Goal: Transaction & Acquisition: Purchase product/service

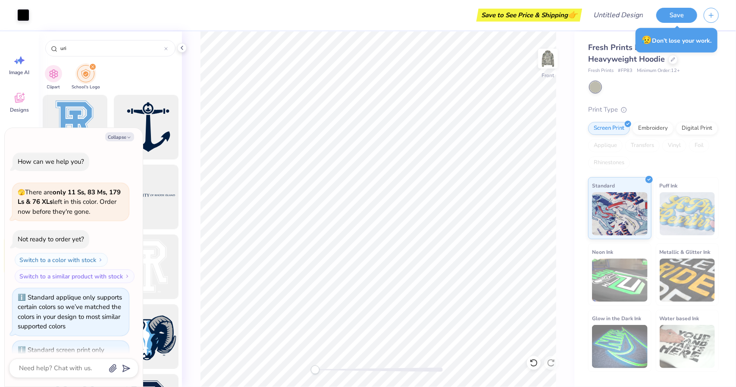
scroll to position [463, 0]
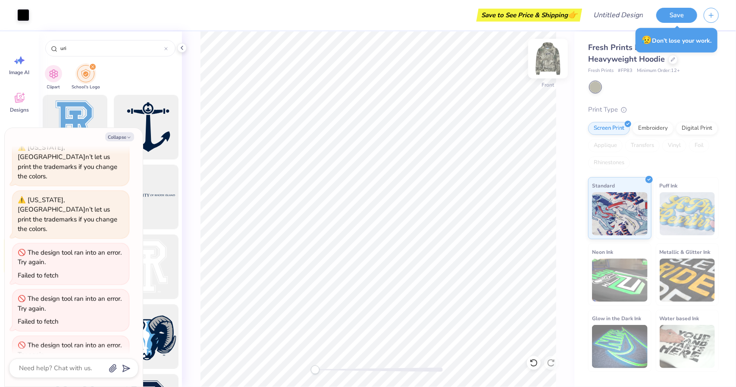
click at [544, 67] on img at bounding box center [548, 58] width 34 height 34
click at [543, 60] on img at bounding box center [548, 58] width 34 height 34
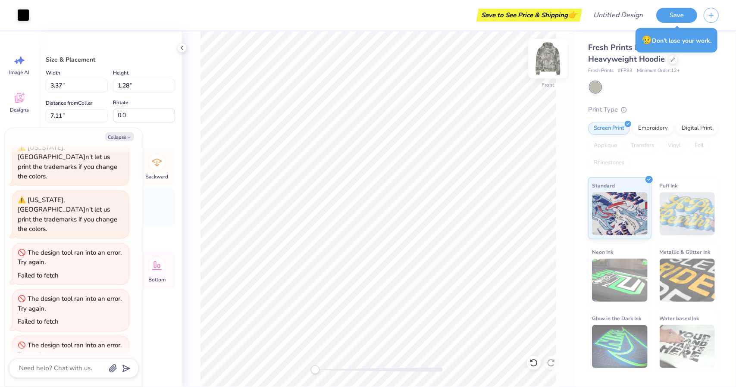
click at [546, 53] on img at bounding box center [548, 58] width 34 height 34
type textarea "x"
type input "0.54"
type input "0.72"
type input "4.56"
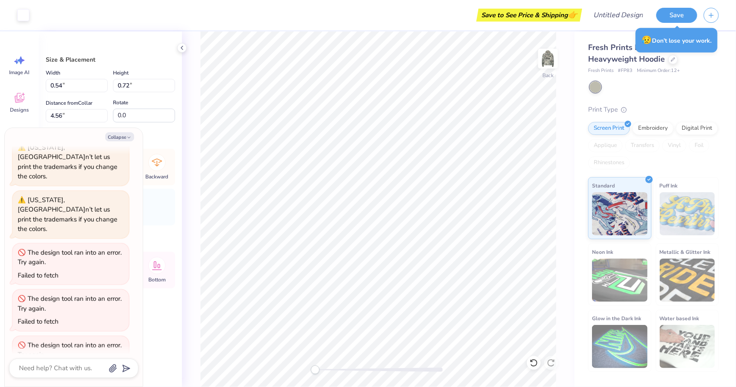
type textarea "x"
type input "3.48"
type input "1.31"
type input "4.67"
click at [160, 87] on input "1.31" at bounding box center [144, 85] width 62 height 13
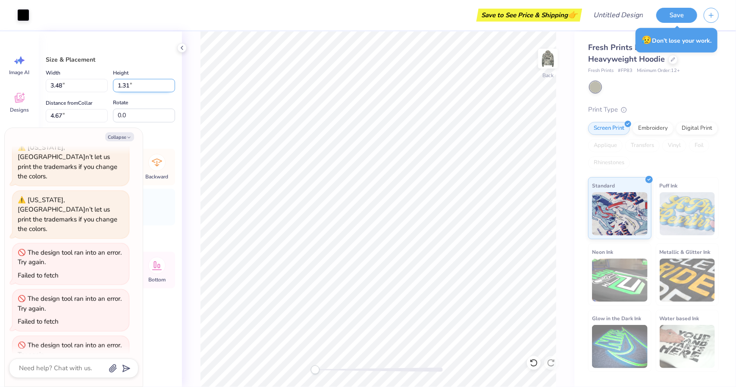
click at [160, 87] on input "1.31" at bounding box center [144, 85] width 62 height 13
type input "1"
type input ".72"
type textarea "x"
type input "1.90"
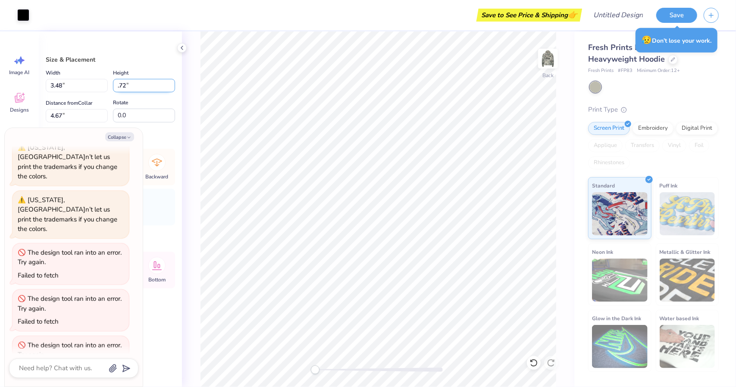
type input "0.72"
type input "4.97"
click at [29, 14] on div at bounding box center [23, 14] width 12 height 12
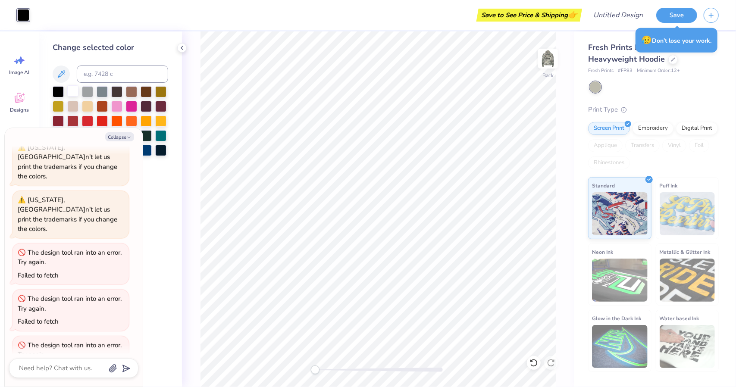
click at [70, 91] on div at bounding box center [72, 90] width 11 height 11
click at [127, 138] on icon "button" at bounding box center [128, 137] width 5 height 5
type textarea "x"
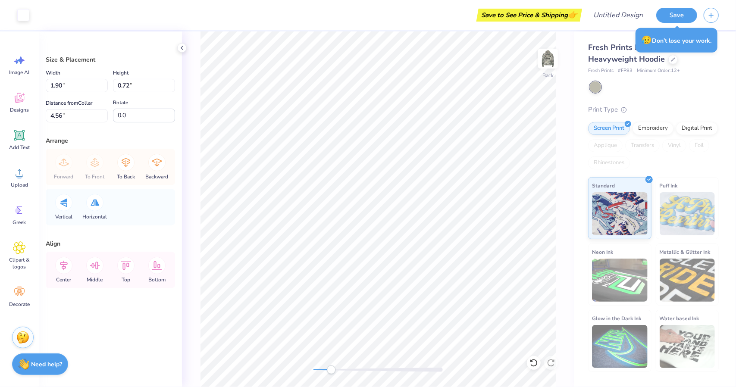
type input "0.54"
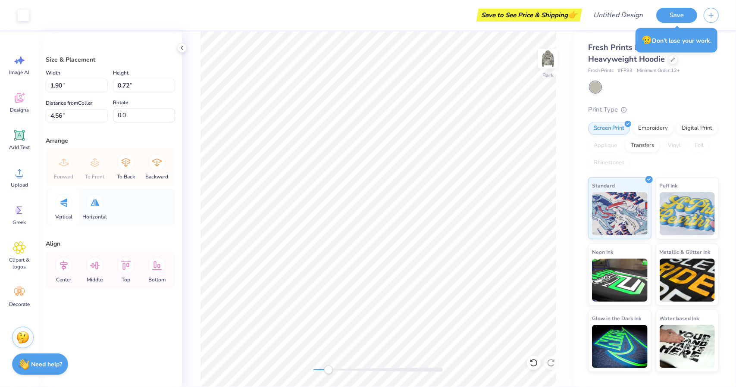
click at [61, 202] on icon at bounding box center [63, 202] width 7 height 9
click at [92, 202] on icon at bounding box center [95, 202] width 9 height 7
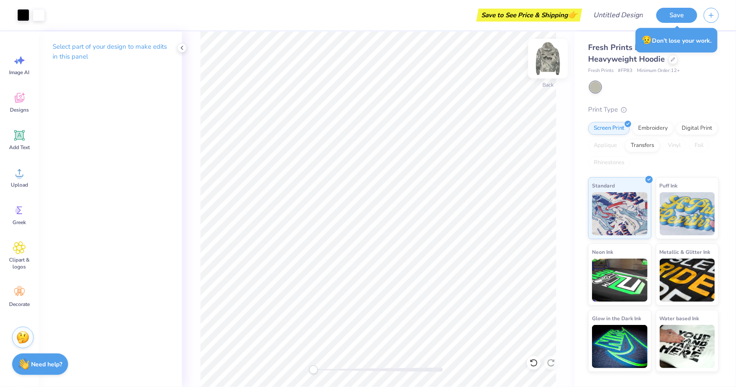
click at [545, 66] on img at bounding box center [548, 58] width 34 height 34
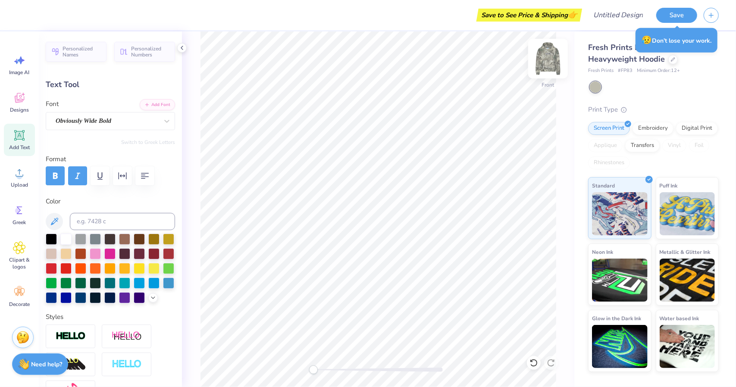
click at [545, 58] on img at bounding box center [548, 58] width 34 height 34
type input "5.15"
type input "0.92"
type input "8.47"
type input "5.46"
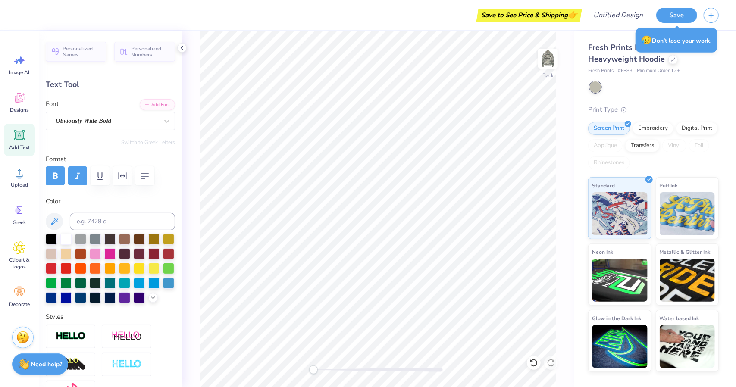
type input "1.21"
type input "3.84"
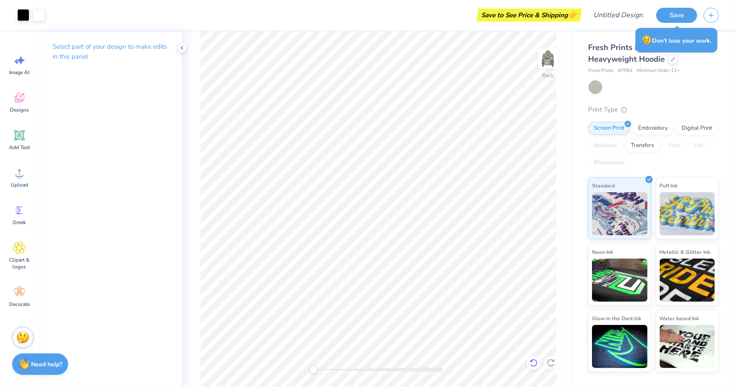
click at [532, 361] on icon at bounding box center [534, 363] width 9 height 9
click at [535, 362] on icon at bounding box center [534, 363] width 9 height 9
click at [553, 362] on icon at bounding box center [553, 361] width 2 height 2
click at [546, 58] on img at bounding box center [548, 58] width 34 height 34
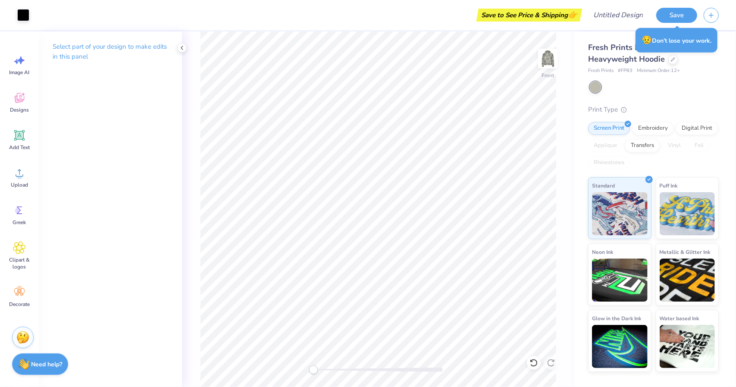
click at [581, 314] on div "Art colors Save to See Price & Shipping 👉 Design Title Save Image AI Designs Ad…" at bounding box center [368, 193] width 736 height 387
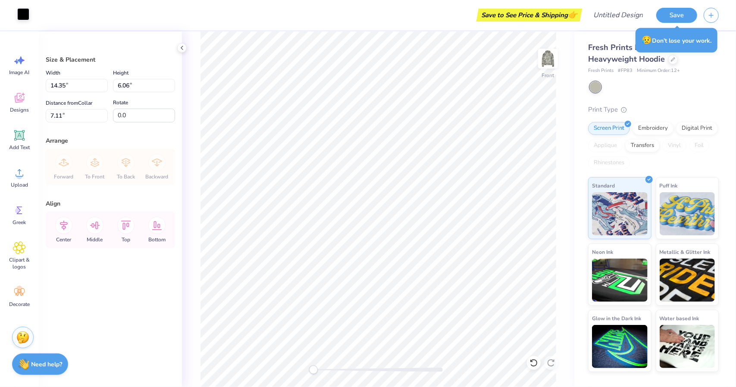
click at [19, 20] on div at bounding box center [23, 14] width 12 height 12
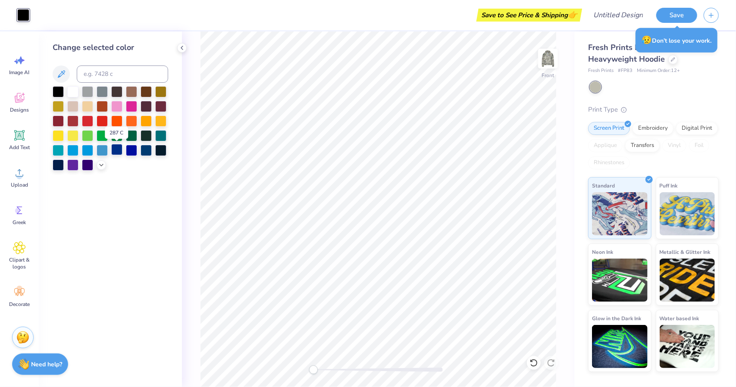
click at [119, 150] on div at bounding box center [116, 149] width 11 height 11
click at [190, 176] on div "Front" at bounding box center [378, 209] width 392 height 356
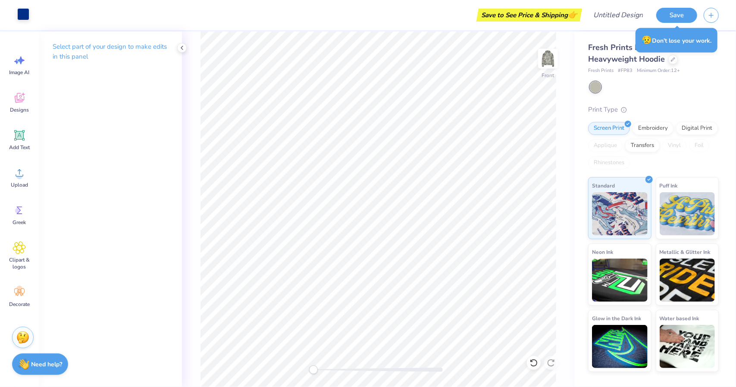
click at [21, 11] on div at bounding box center [23, 14] width 12 height 12
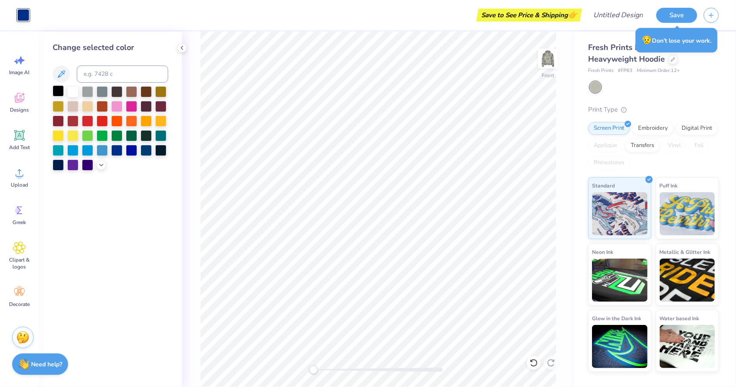
click at [58, 89] on div at bounding box center [58, 90] width 11 height 11
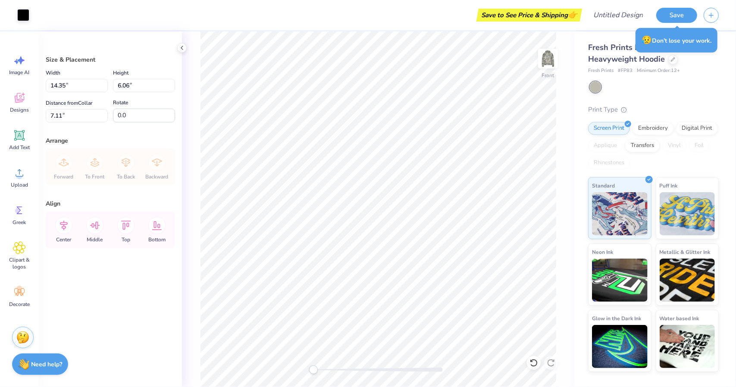
click at [557, 273] on div "Front" at bounding box center [378, 209] width 392 height 356
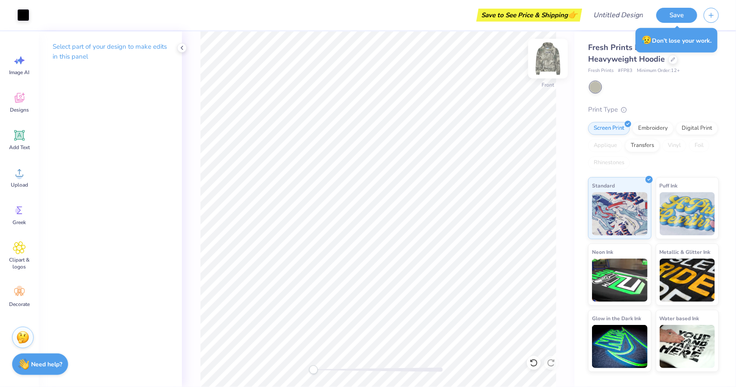
click at [551, 56] on img at bounding box center [548, 58] width 34 height 34
click at [28, 298] on div "Decorate" at bounding box center [19, 297] width 31 height 32
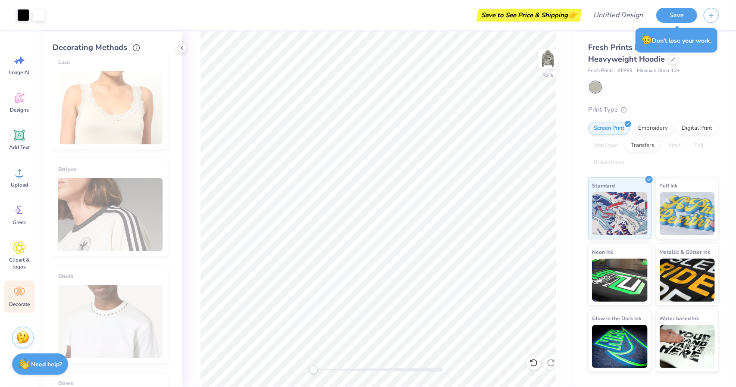
scroll to position [420, 0]
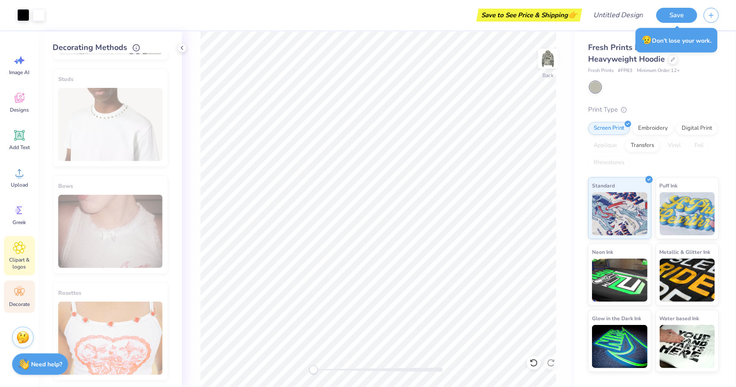
click at [19, 244] on icon at bounding box center [19, 248] width 12 height 12
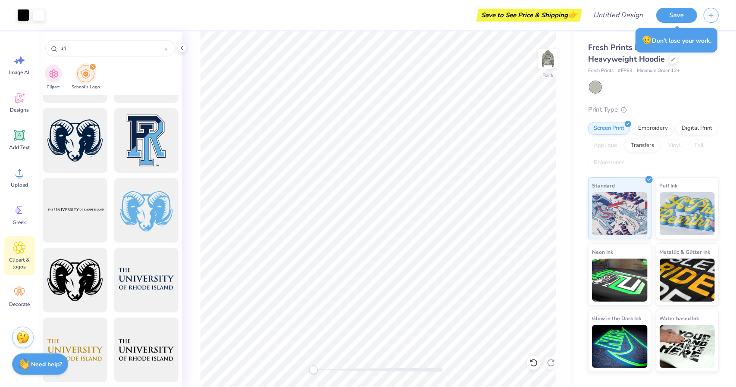
scroll to position [266, 0]
click at [25, 218] on div "Greek" at bounding box center [19, 215] width 31 height 32
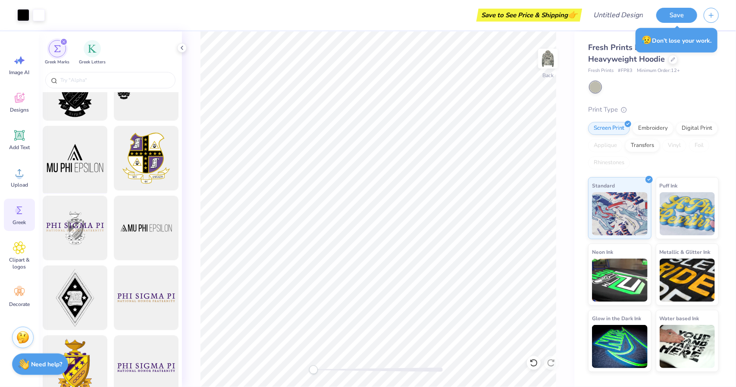
scroll to position [43, 0]
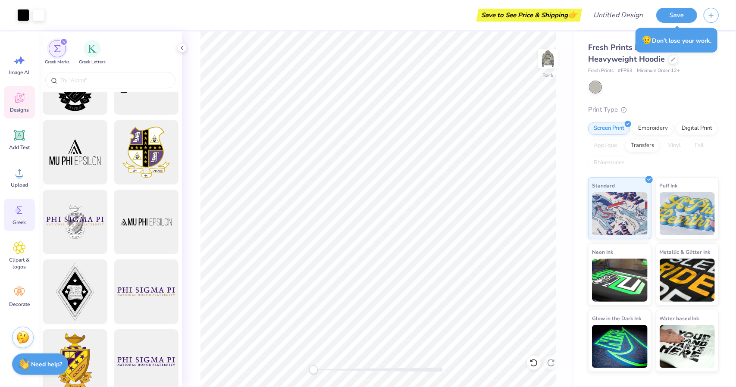
click at [28, 96] on div "Designs" at bounding box center [19, 102] width 31 height 32
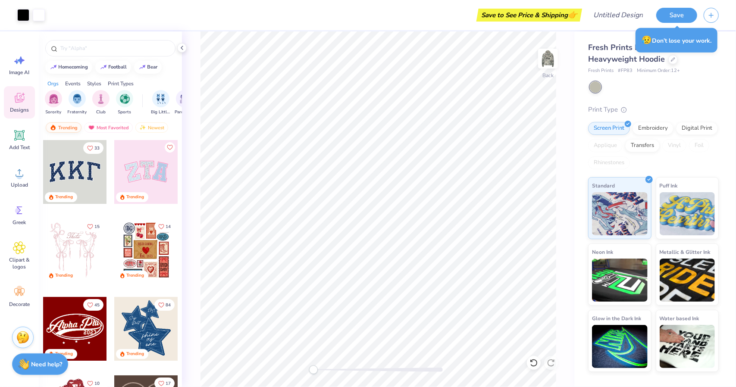
click at [70, 123] on div "Trending" at bounding box center [64, 127] width 36 height 10
click at [110, 132] on div "Most Favorited" at bounding box center [108, 127] width 49 height 10
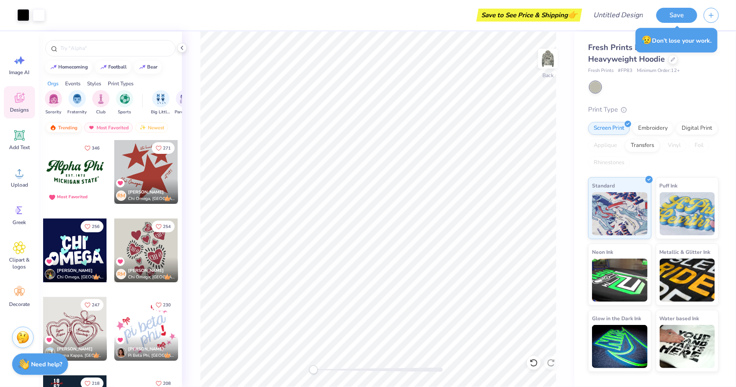
click at [75, 125] on div "Trending" at bounding box center [64, 127] width 36 height 10
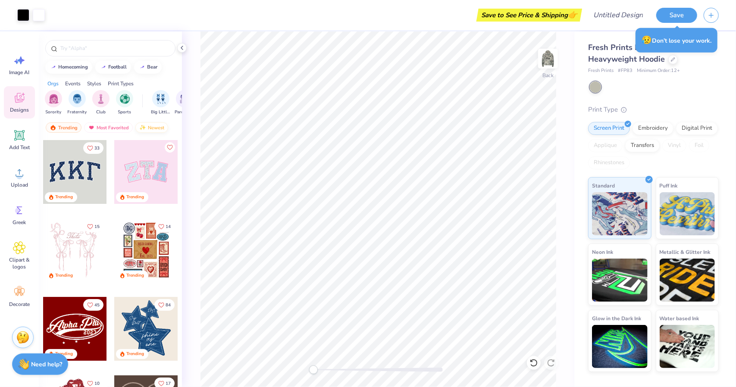
click at [160, 128] on div "Newest" at bounding box center [151, 127] width 33 height 10
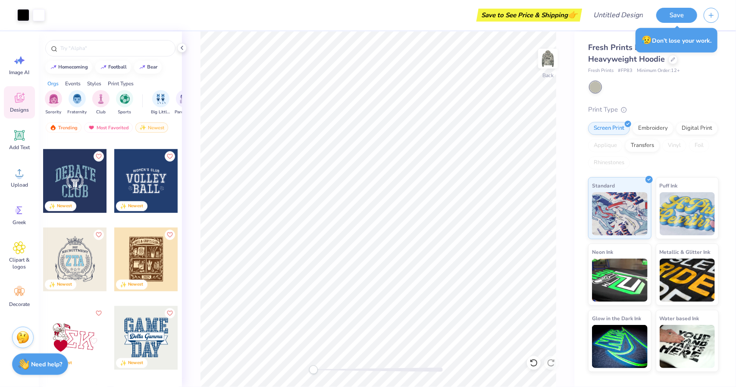
scroll to position [2698, 0]
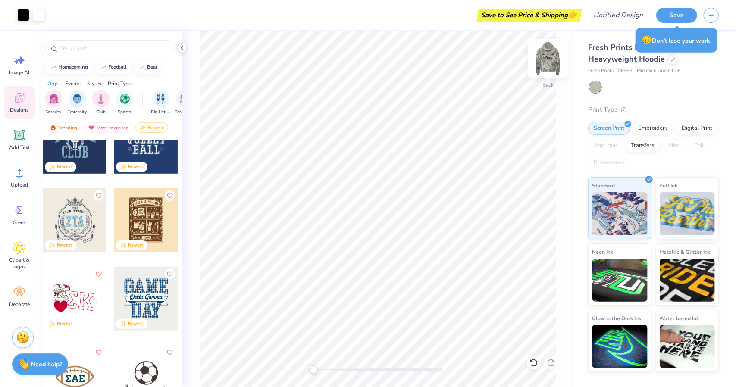
click at [547, 64] on img at bounding box center [548, 58] width 34 height 34
click at [120, 103] on div "filter for Sports" at bounding box center [124, 97] width 17 height 17
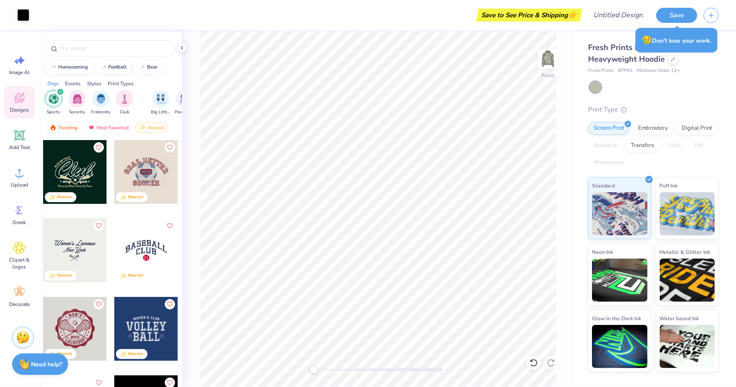
click at [56, 92] on div "filter for Sports" at bounding box center [60, 92] width 8 height 8
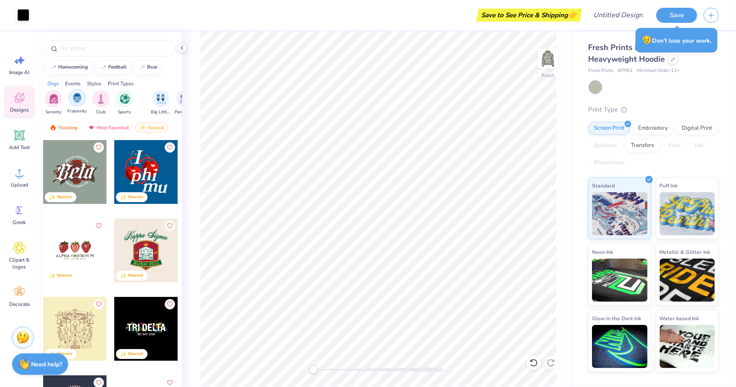
click at [81, 102] on img "filter for Fraternity" at bounding box center [76, 98] width 9 height 10
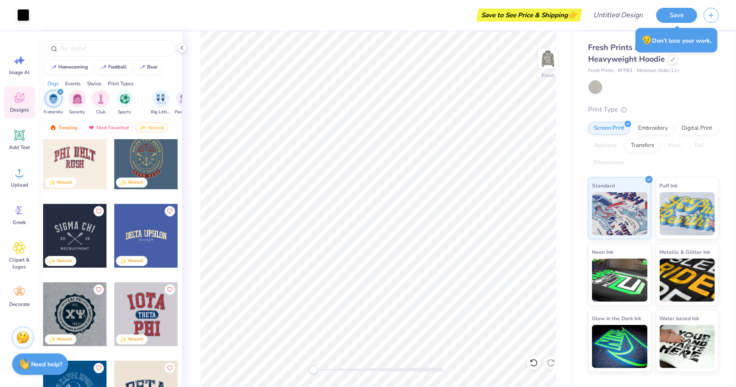
scroll to position [4167, 0]
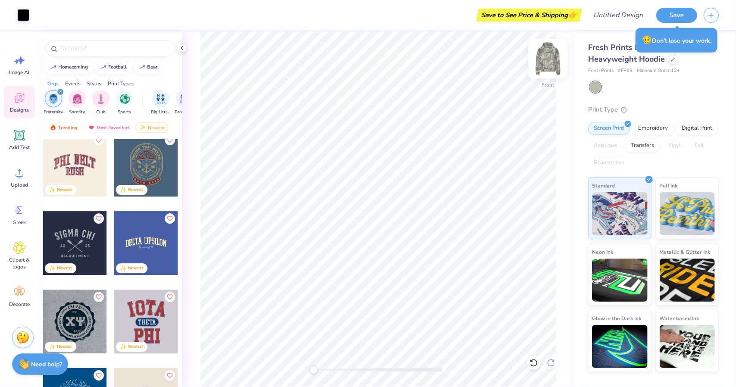
click at [545, 59] on img at bounding box center [548, 58] width 34 height 34
click at [432, 368] on div at bounding box center [377, 370] width 129 height 4
click at [412, 370] on div at bounding box center [377, 370] width 129 height 4
click at [341, 380] on div "Back" at bounding box center [378, 209] width 392 height 356
click at [371, 370] on div at bounding box center [377, 370] width 129 height 4
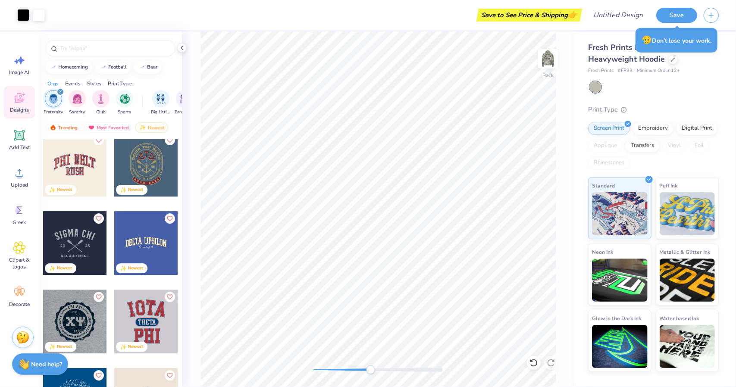
click at [316, 367] on div at bounding box center [377, 370] width 129 height 9
click at [271, 371] on div "Back" at bounding box center [378, 209] width 392 height 356
click at [554, 61] on img at bounding box center [548, 58] width 34 height 34
click at [552, 57] on img at bounding box center [548, 58] width 34 height 34
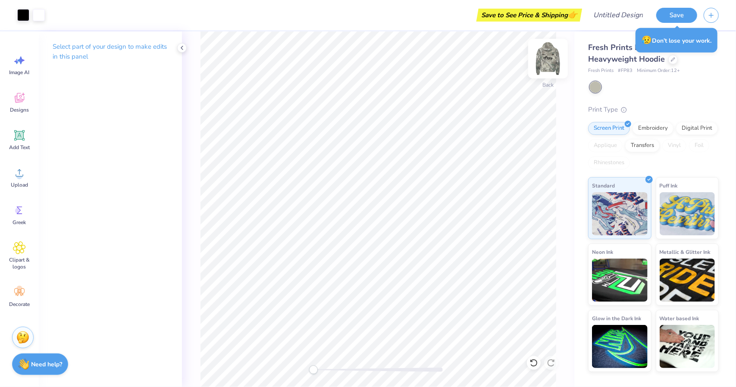
click at [552, 55] on img at bounding box center [548, 58] width 34 height 34
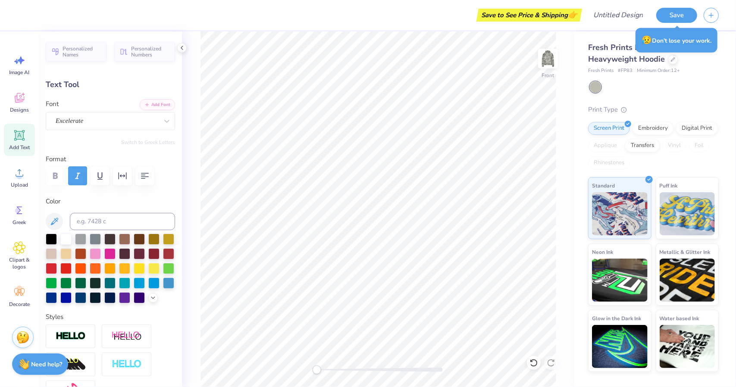
type input "9.54"
type input "0.20"
click at [549, 60] on img at bounding box center [548, 58] width 34 height 34
click at [241, 375] on div "Front" at bounding box center [378, 209] width 392 height 356
click at [553, 56] on img at bounding box center [548, 58] width 34 height 34
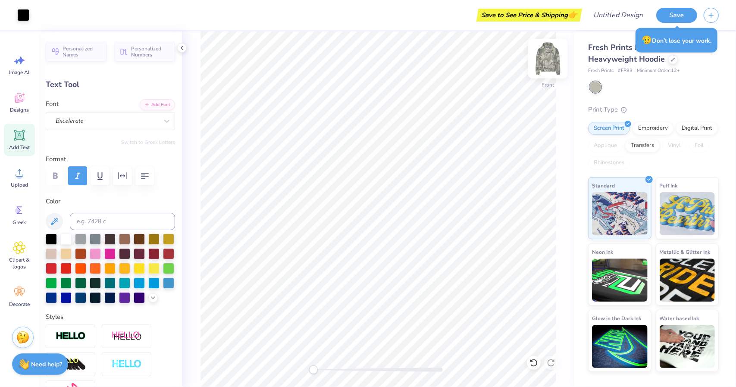
click at [552, 72] on img at bounding box center [548, 58] width 34 height 34
click at [552, 67] on img at bounding box center [547, 58] width 17 height 17
click at [552, 71] on img at bounding box center [548, 58] width 34 height 34
